Goal: Communication & Community: Answer question/provide support

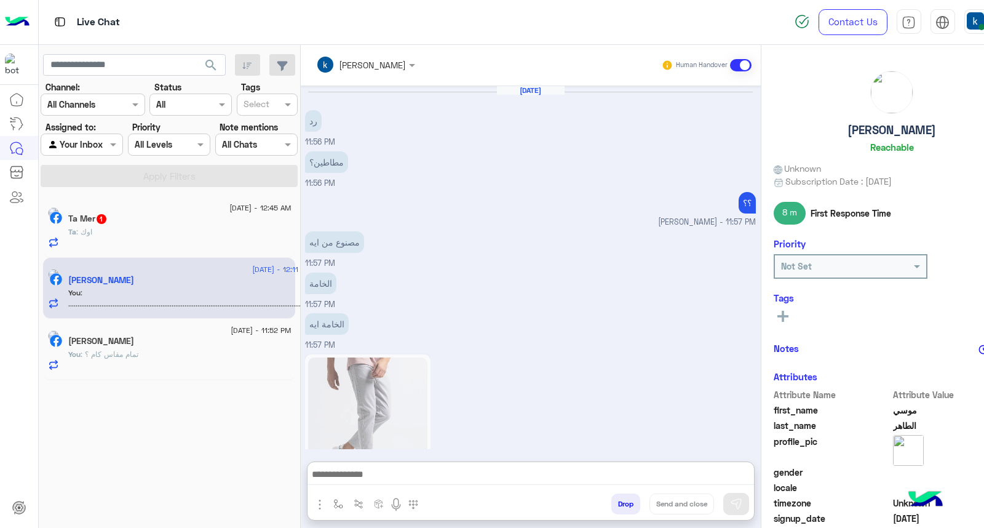
scroll to position [1196, 0]
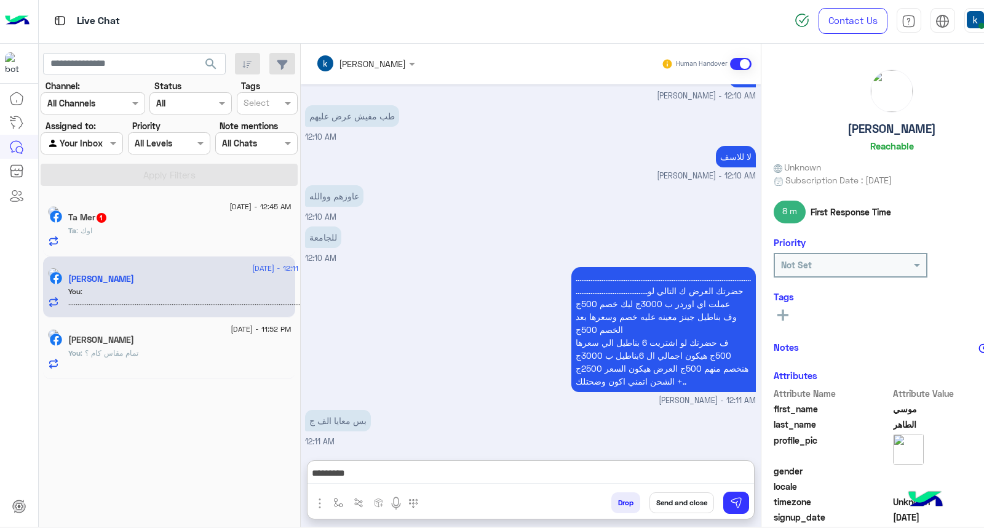
type textarea "*********"
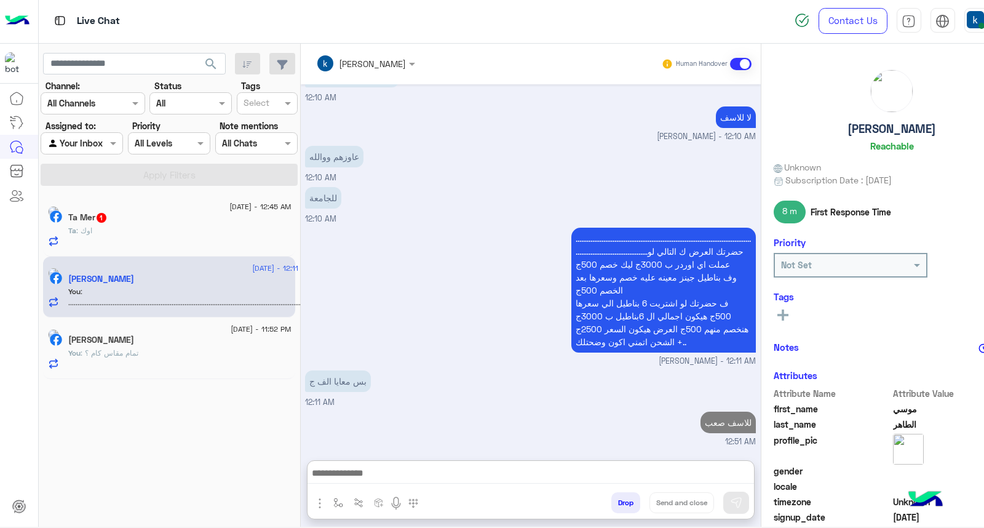
scroll to position [1234, 0]
click at [191, 212] on div "Ta Mer 1" at bounding box center [179, 218] width 223 height 13
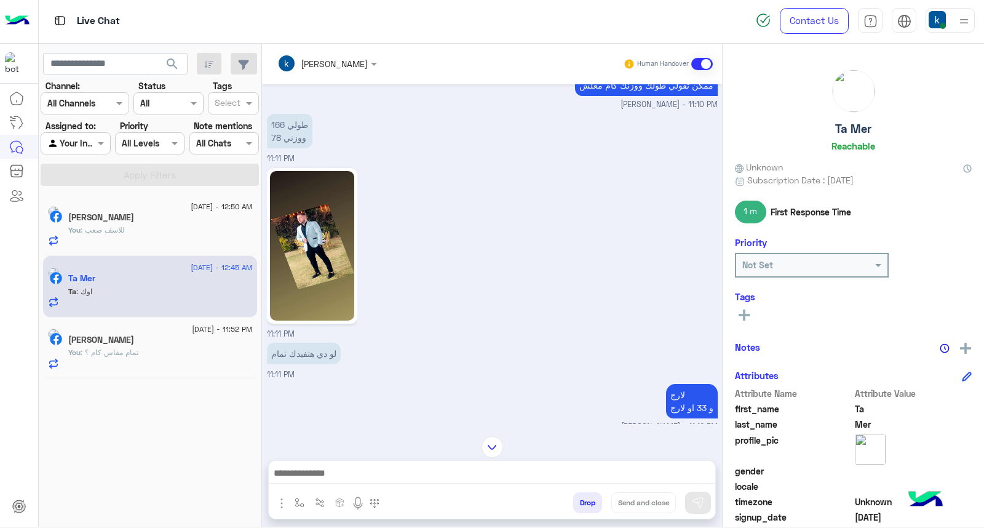
scroll to position [1092, 0]
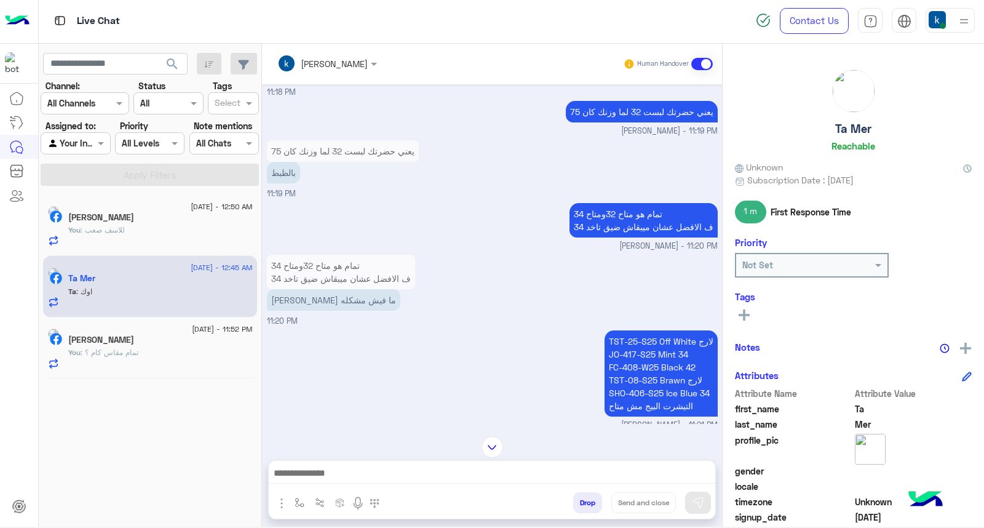
click at [638, 341] on p "TST-25-S25 Off White لارج JO-417-S25 Mint 34 FC-408-W25 Black 42 TST-08-S25 Bra…" at bounding box center [661, 373] width 113 height 86
click at [638, 339] on p "TST-25-S25 Off White لارج JO-417-S25 Mint 34 FC-408-W25 Black 42 TST-08-S25 Bra…" at bounding box center [661, 373] width 113 height 86
drag, startPoint x: 638, startPoint y: 339, endPoint x: 641, endPoint y: 384, distance: 45.6
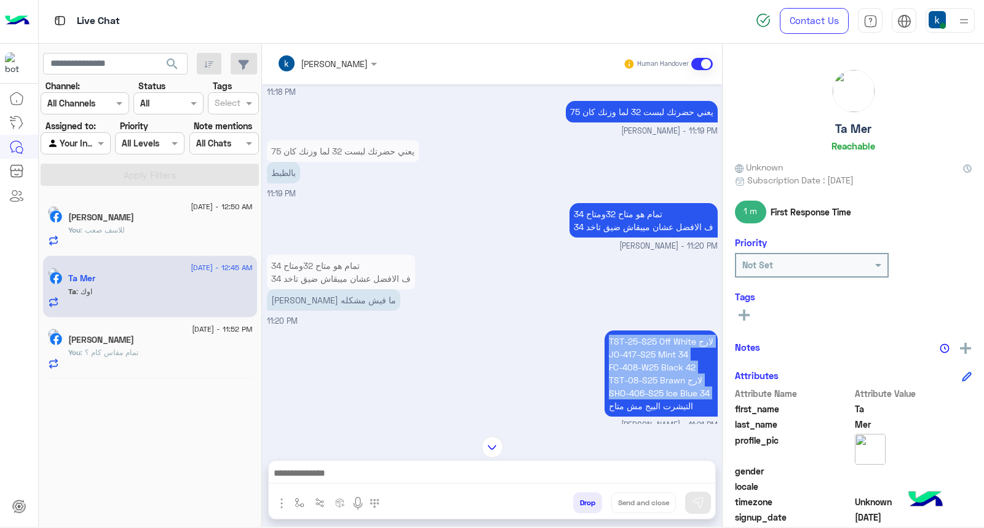
click at [641, 384] on p "TST-25-S25 Off White لارج JO-417-S25 Mint 34 FC-408-W25 Black 42 TST-08-S25 Bra…" at bounding box center [661, 373] width 113 height 86
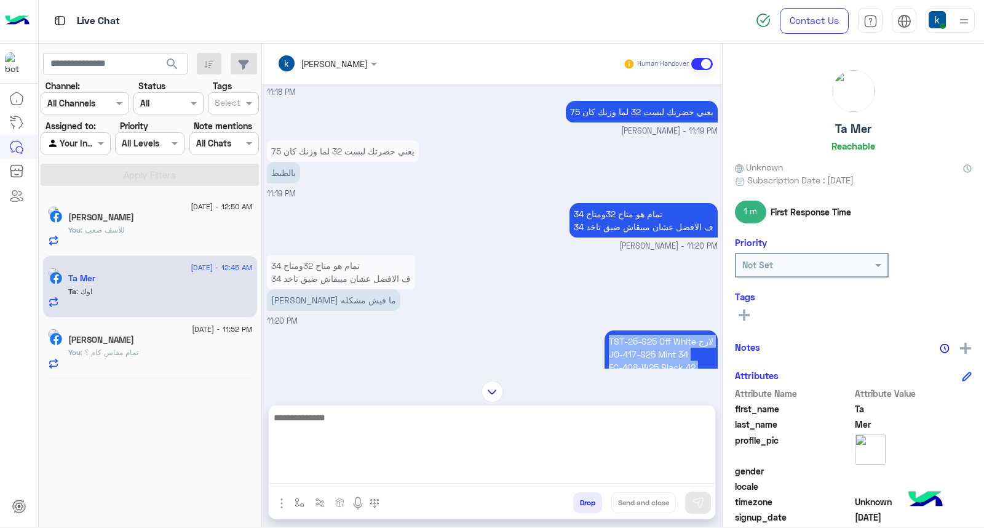
click at [394, 483] on textarea at bounding box center [492, 447] width 447 height 74
paste textarea "**********"
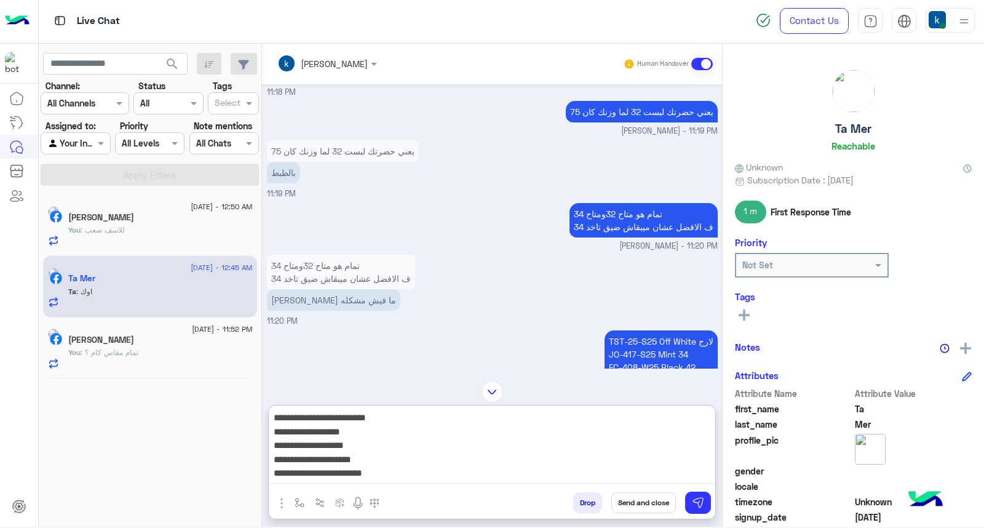
scroll to position [12, 0]
paste textarea "**********"
type textarea "**********"
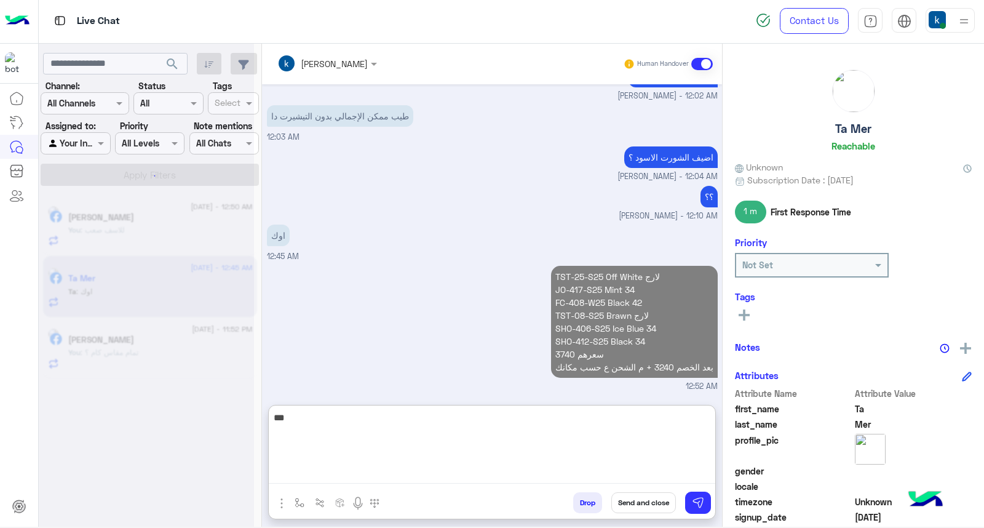
scroll to position [2139, 0]
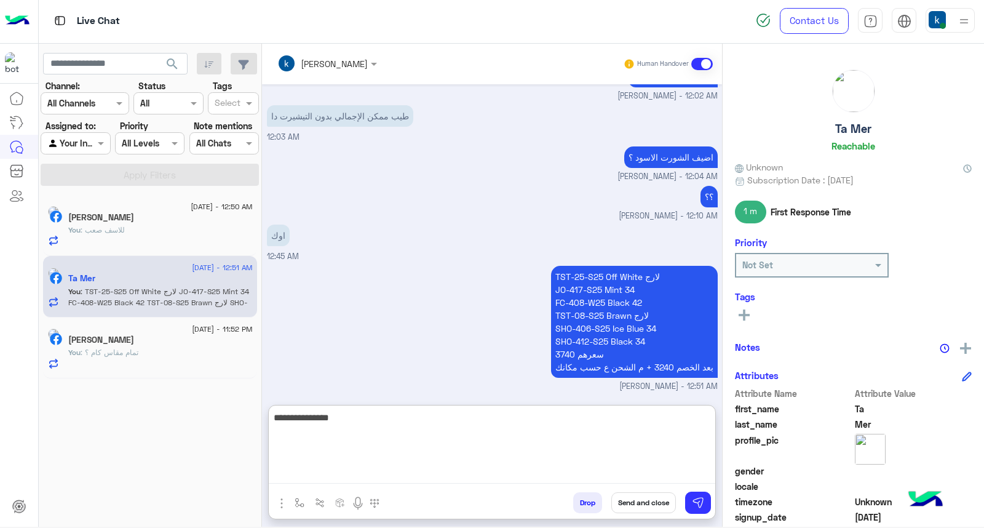
type textarea "**********"
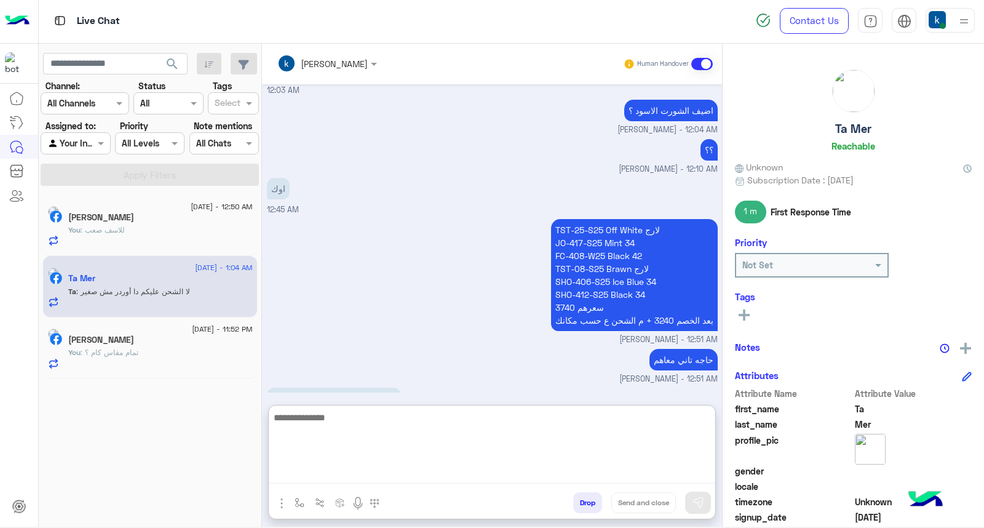
scroll to position [2219, 0]
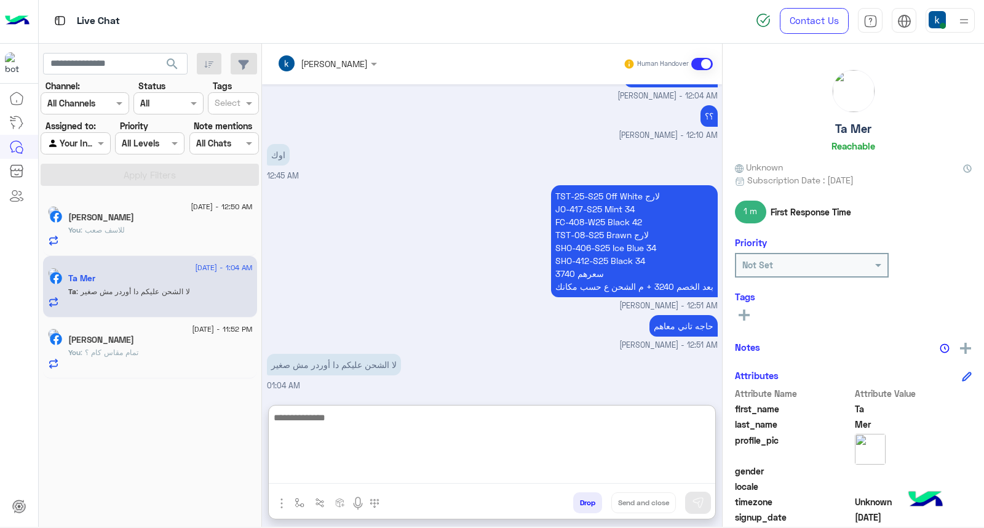
click at [328, 433] on textarea at bounding box center [492, 447] width 447 height 74
type textarea "**********"
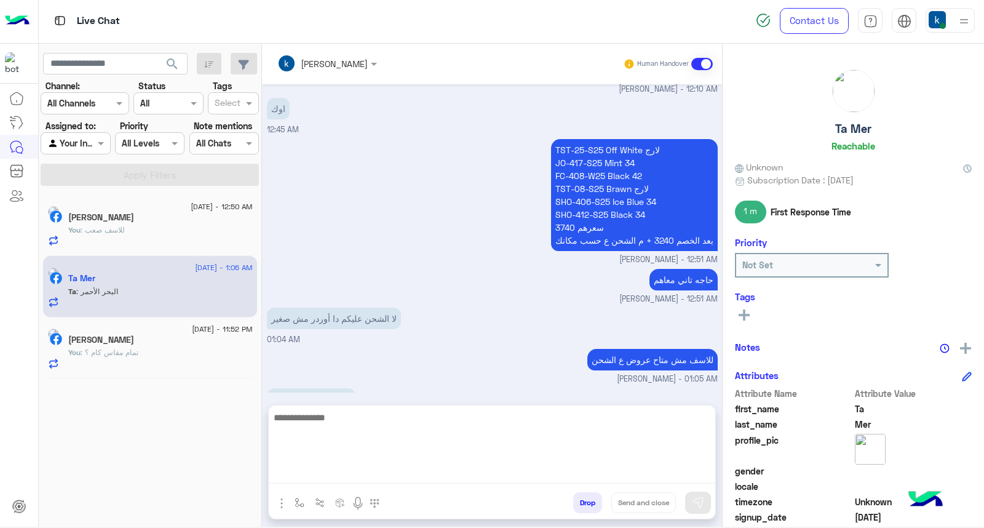
scroll to position [2381, 0]
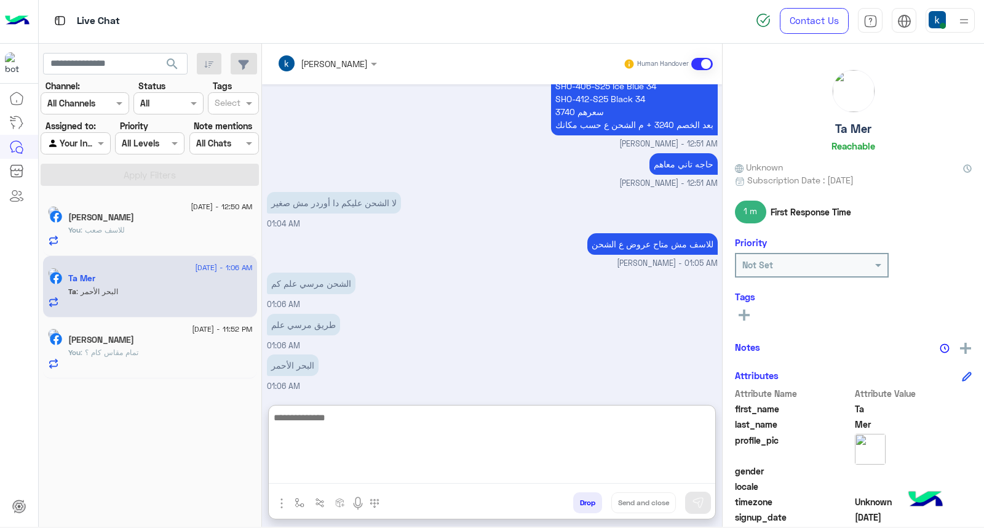
click at [363, 440] on textarea at bounding box center [492, 447] width 447 height 74
type textarea "******* ****"
type textarea "**********"
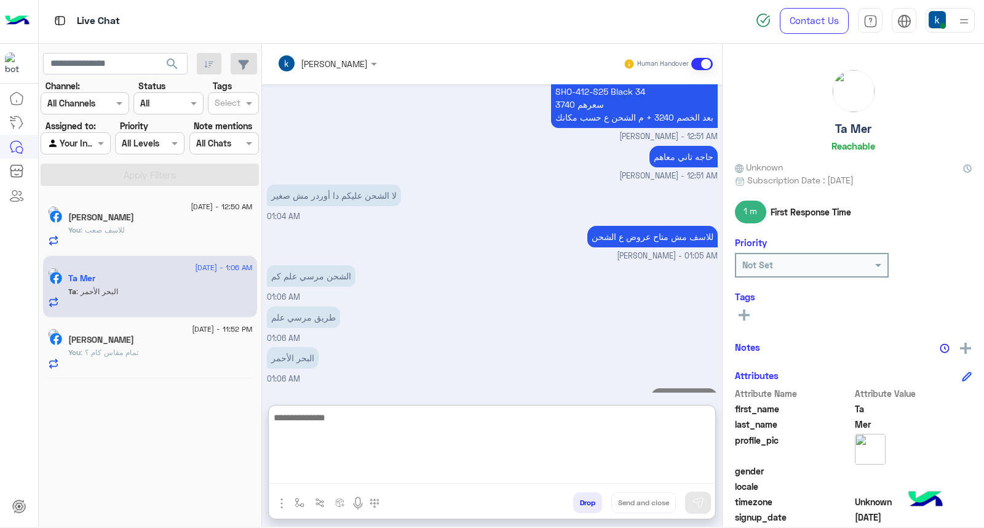
scroll to position [2433, 0]
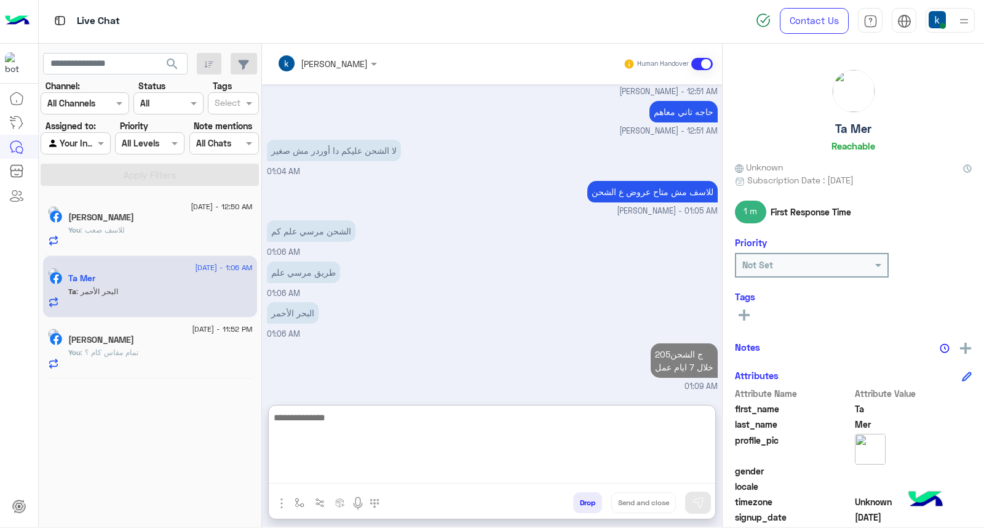
click at [176, 360] on div "You : تمام مقاس كام ؟" at bounding box center [160, 358] width 185 height 22
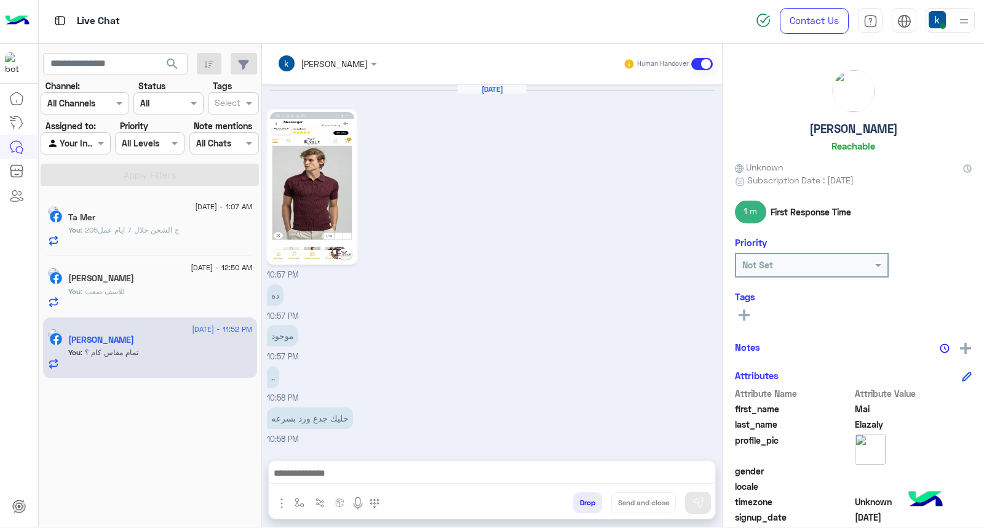
scroll to position [731, 0]
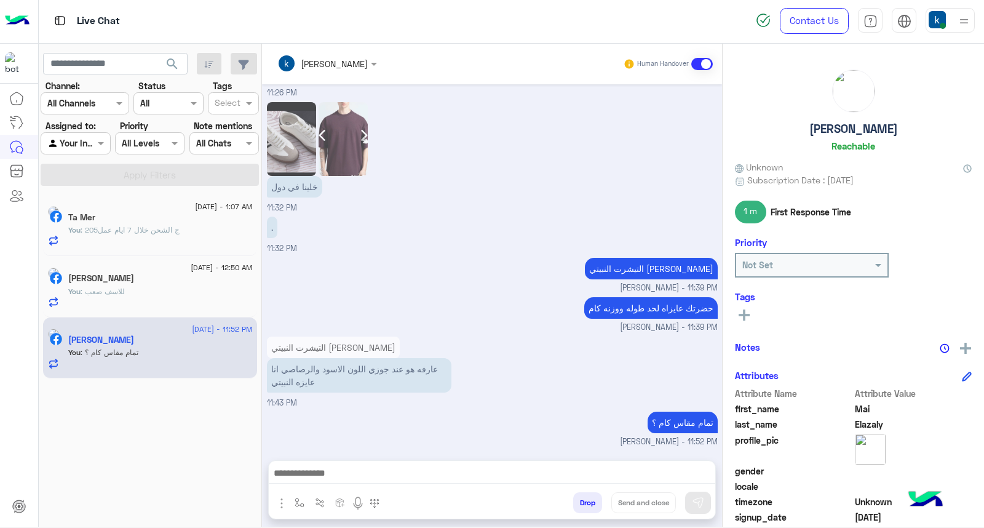
click at [173, 303] on div "You : للاسف صعب" at bounding box center [160, 297] width 185 height 22
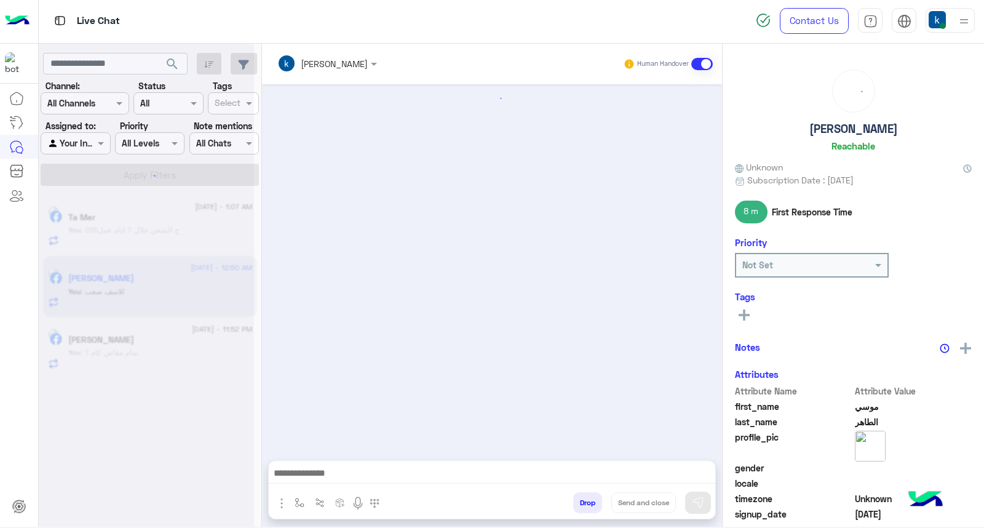
scroll to position [936, 0]
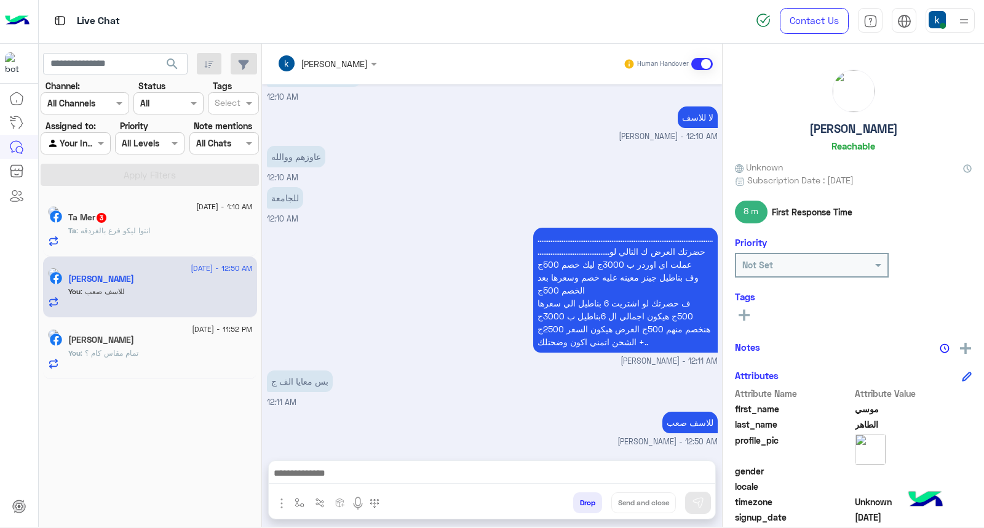
click at [178, 228] on div "Ta : انتوا ليكو فرع بالغردقه" at bounding box center [160, 236] width 185 height 22
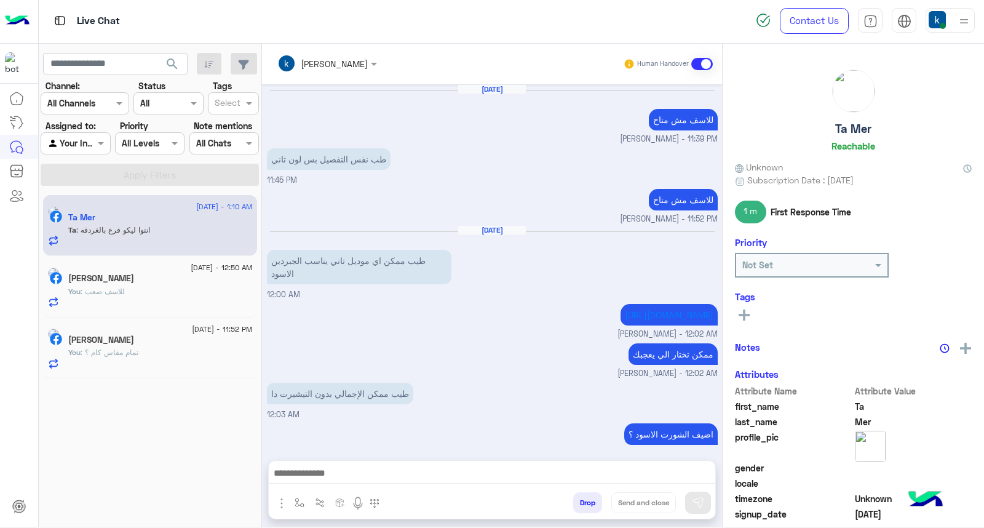
scroll to position [609, 0]
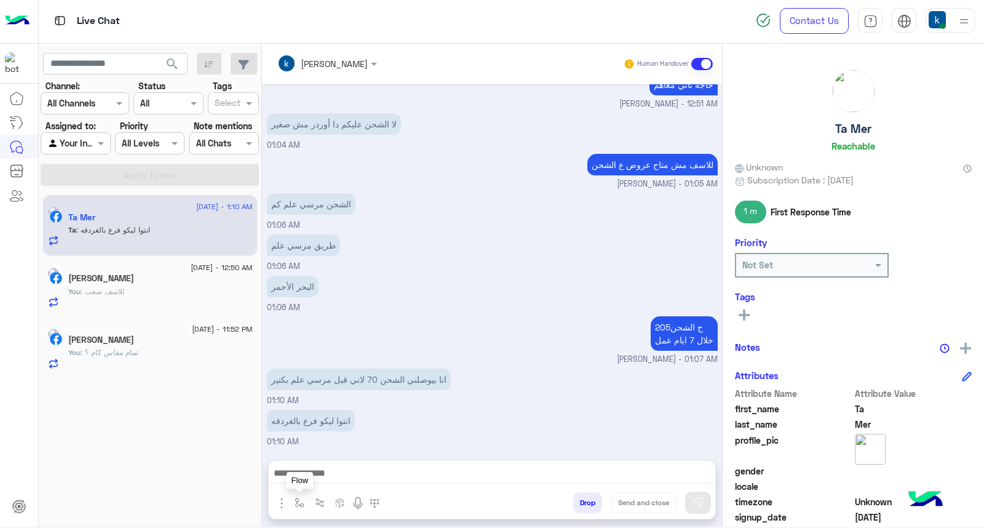
click at [305, 494] on button "button" at bounding box center [300, 502] width 20 height 20
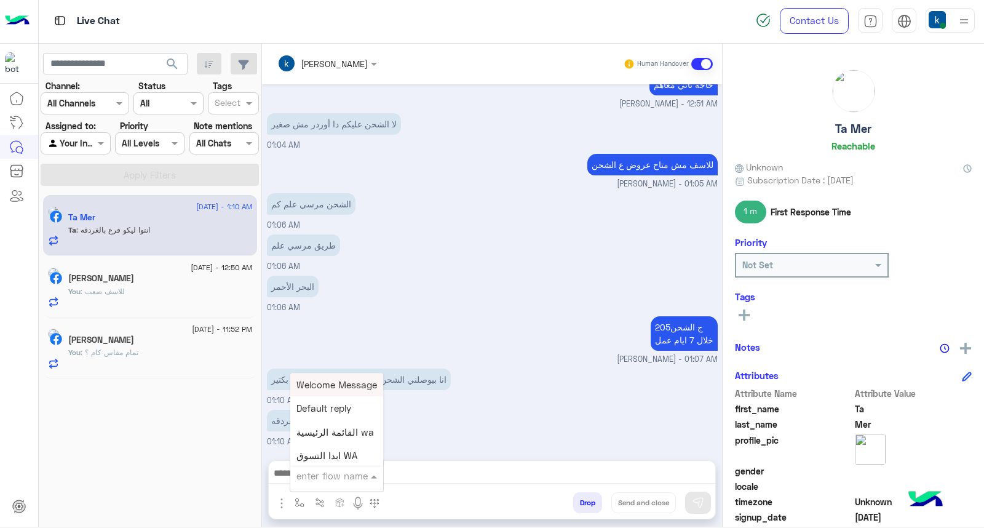
click at [328, 471] on input "text" at bounding box center [321, 476] width 50 height 14
type input "**"
click at [344, 414] on div "عناوين الفروع" at bounding box center [335, 409] width 91 height 24
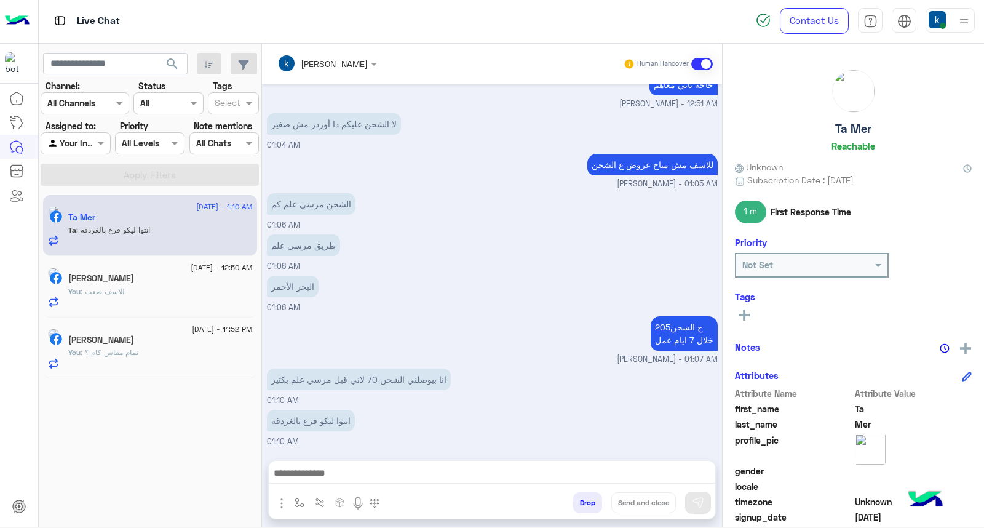
type textarea "**********"
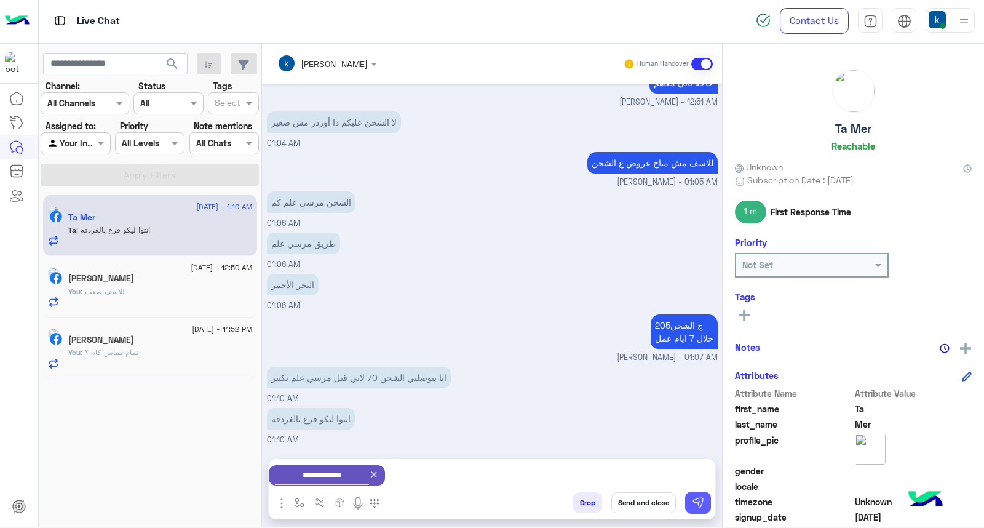
click at [696, 504] on img at bounding box center [698, 502] width 12 height 12
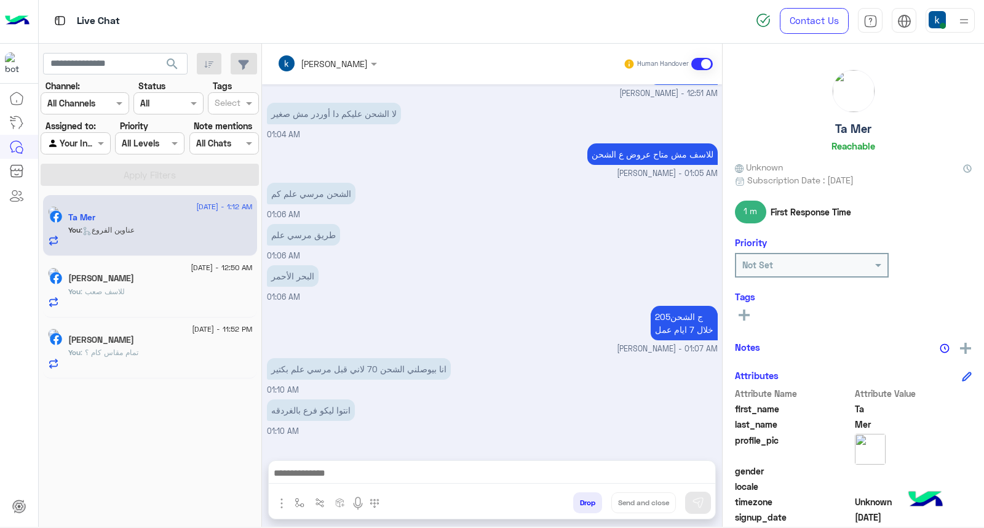
scroll to position [674, 0]
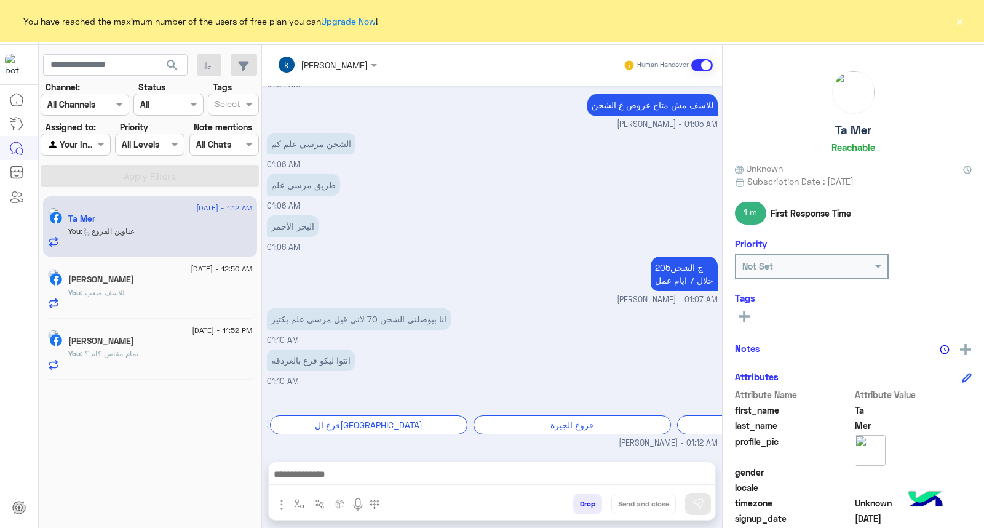
click at [956, 17] on button "×" at bounding box center [959, 21] width 12 height 12
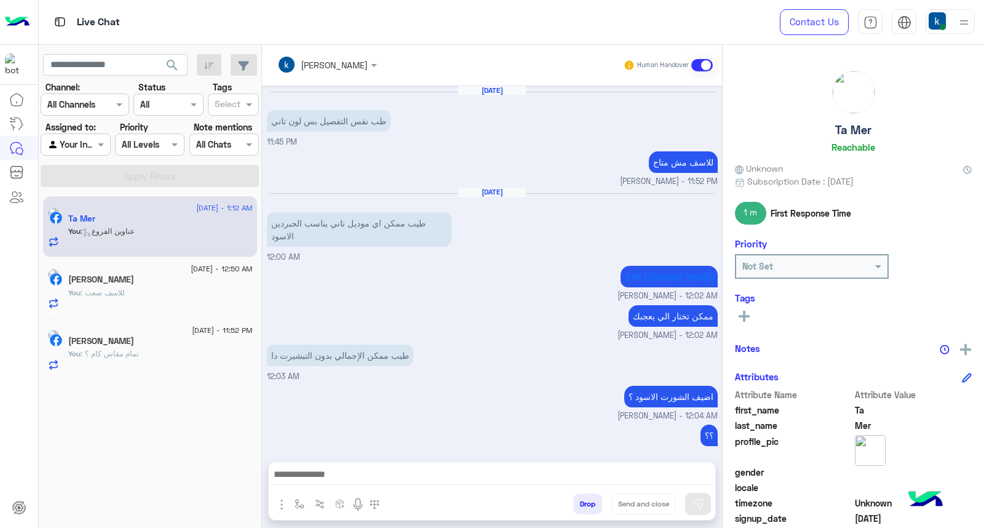
scroll to position [635, 0]
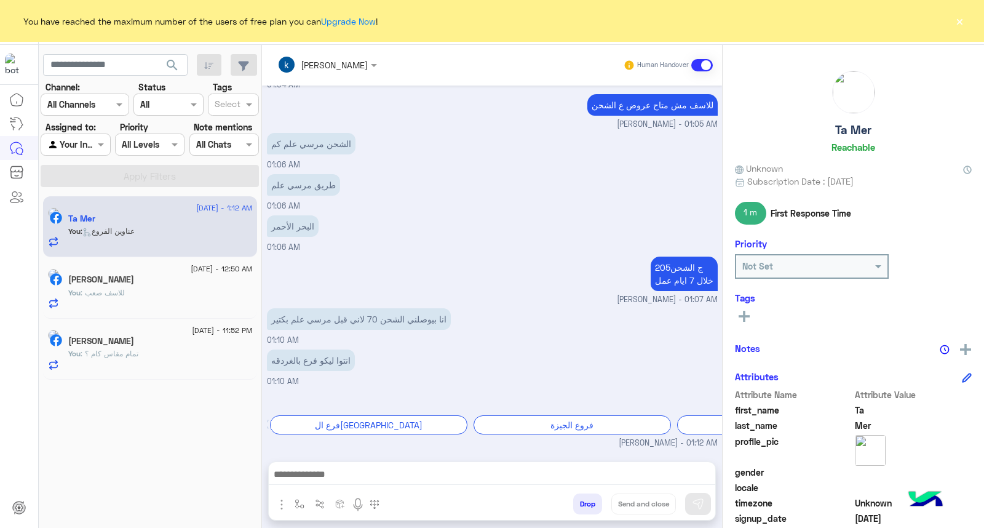
click at [961, 25] on button "×" at bounding box center [959, 21] width 12 height 12
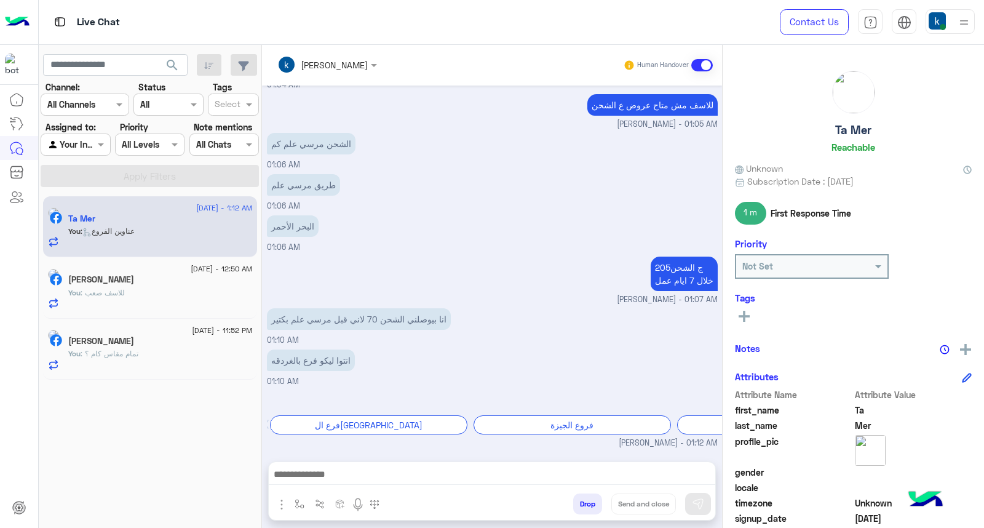
click at [574, 502] on button "Drop" at bounding box center [587, 503] width 29 height 21
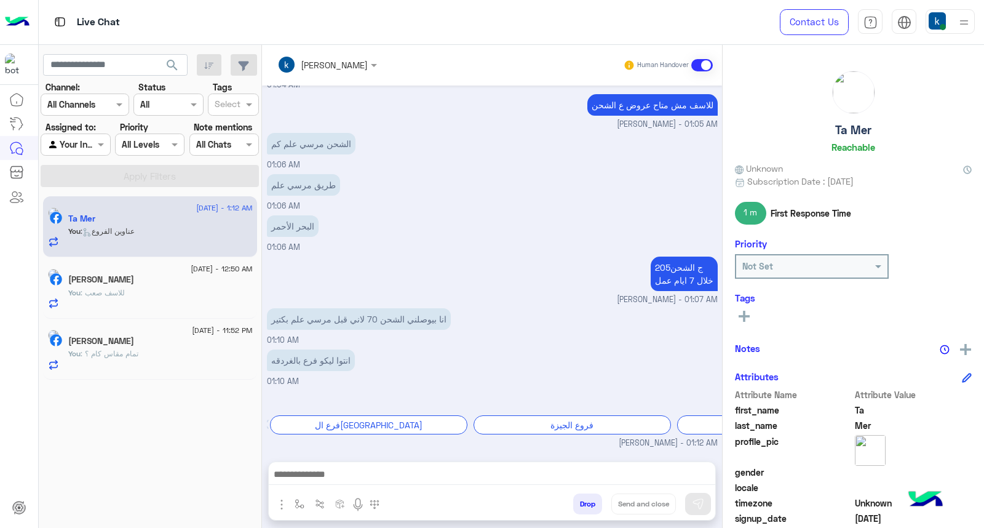
click at [574, 502] on button "Drop" at bounding box center [587, 503] width 29 height 21
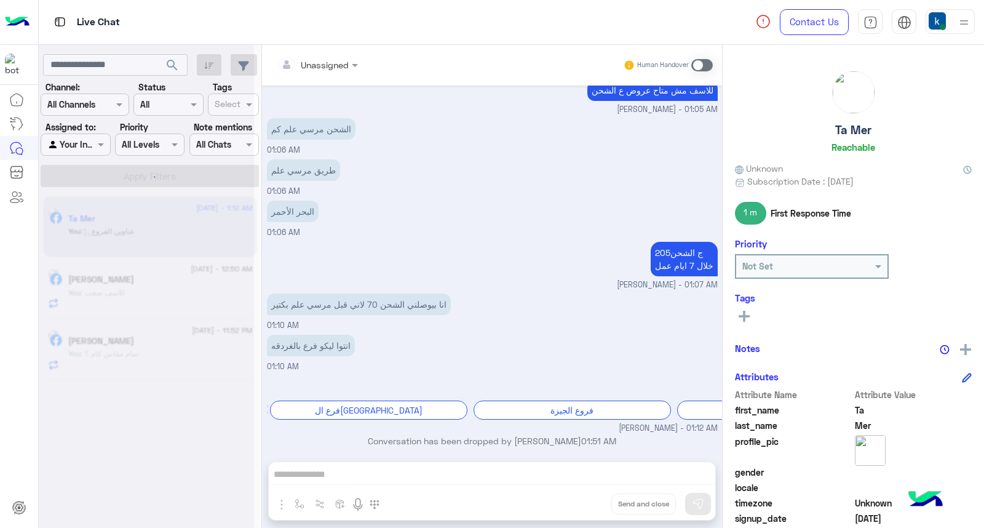
scroll to position [658, 0]
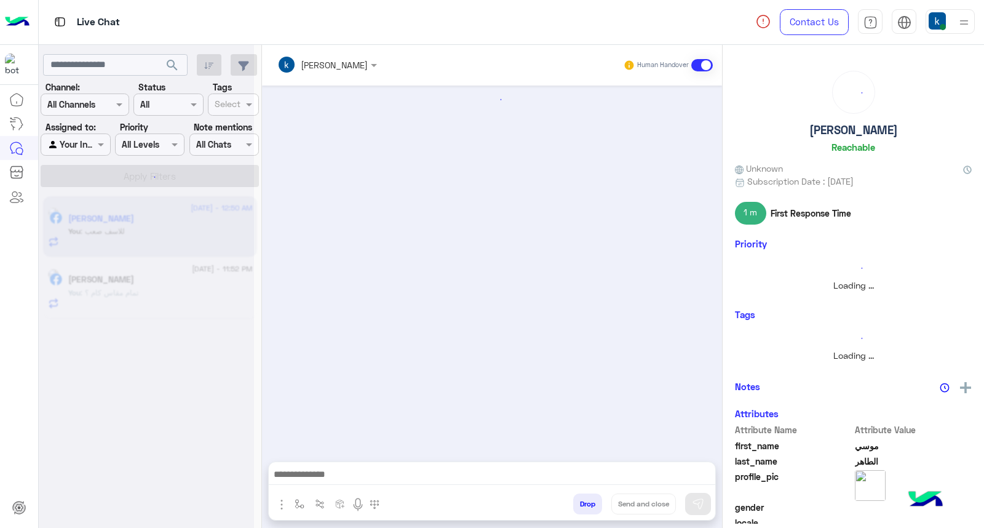
click at [581, 505] on button "Drop" at bounding box center [587, 503] width 29 height 21
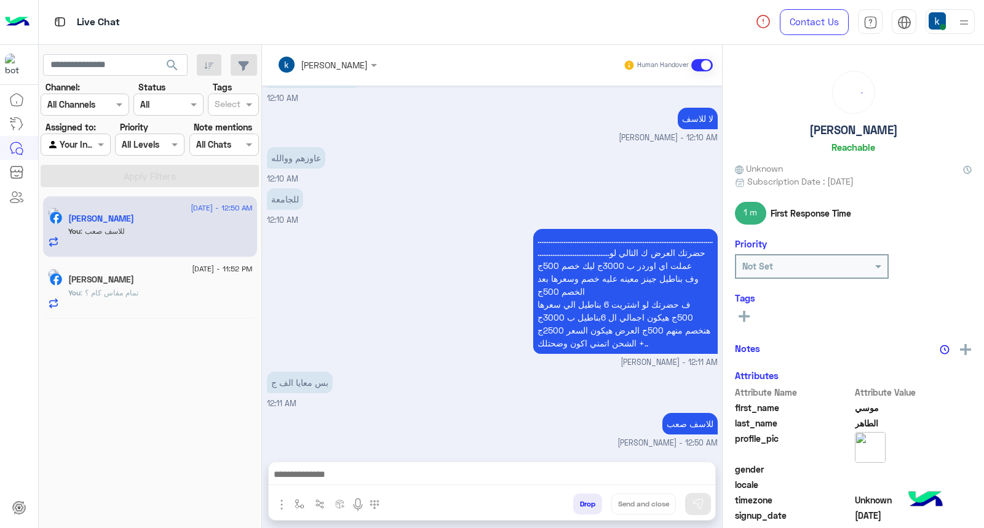
click at [581, 505] on button "Drop" at bounding box center [587, 503] width 29 height 21
click at [581, 505] on div "khaled mohamed Human Handover Aug 17, 2025 دا 11:57 PM ودل 11:57 PM تيشرت تريكو…" at bounding box center [492, 289] width 460 height 488
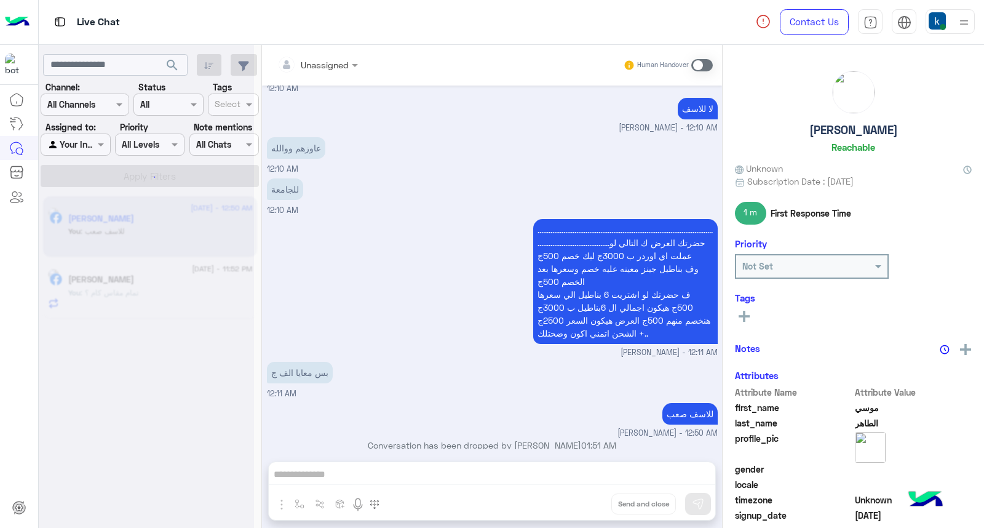
scroll to position [958, 0]
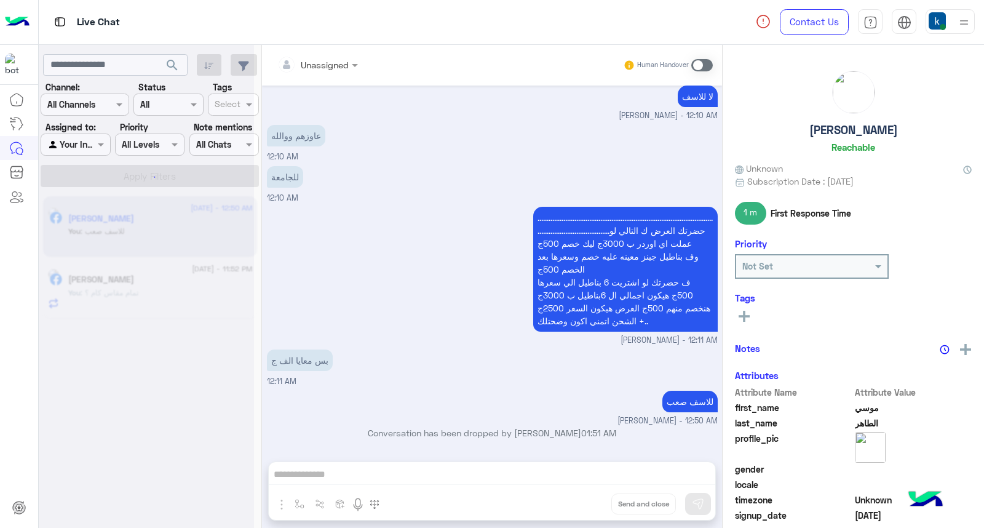
click at [581, 505] on div "Unassigned Human Handover Aug 17, 2025 دا 11:57 PM ودل 11:57 PM تيشرت تريكوه بن…" at bounding box center [492, 289] width 460 height 488
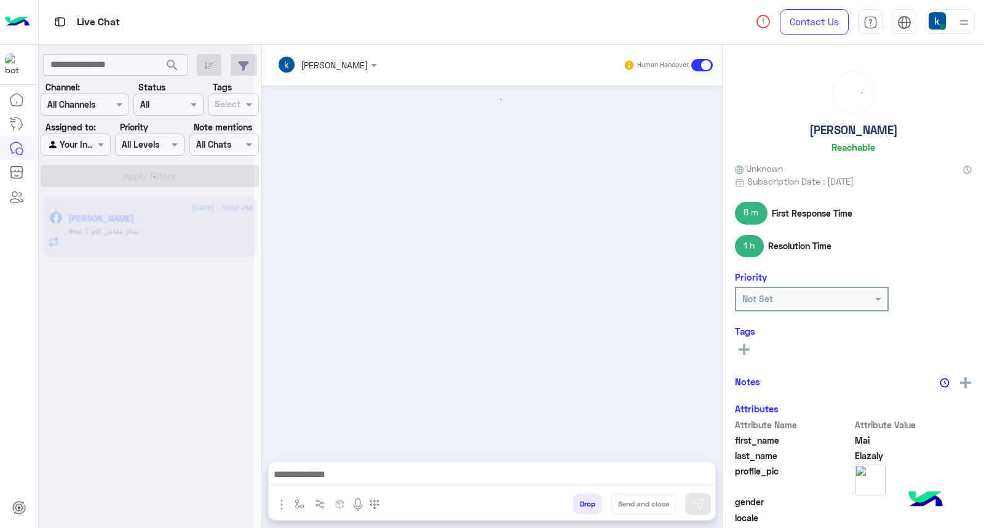
click at [581, 505] on button "Drop" at bounding box center [587, 503] width 29 height 21
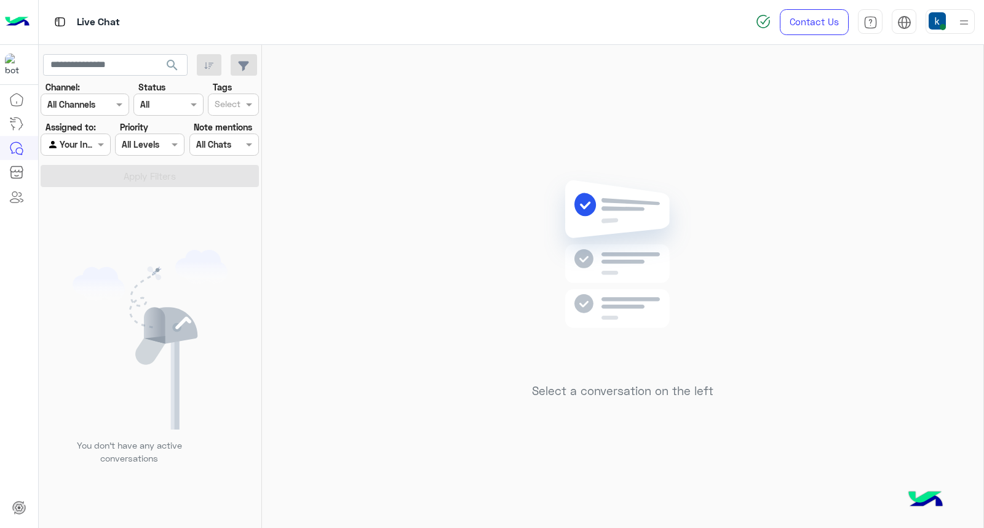
click at [958, 22] on img at bounding box center [963, 22] width 15 height 15
click at [626, 149] on div "Select a conversation on the left" at bounding box center [622, 289] width 721 height 488
